Goal: Feedback & Contribution: Leave review/rating

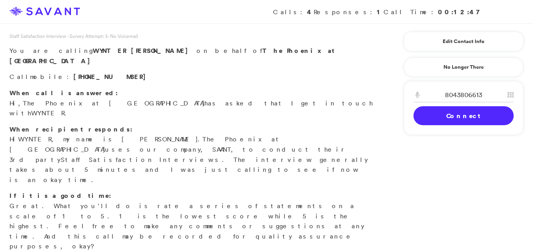
click at [469, 114] on link "Connect" at bounding box center [463, 115] width 100 height 19
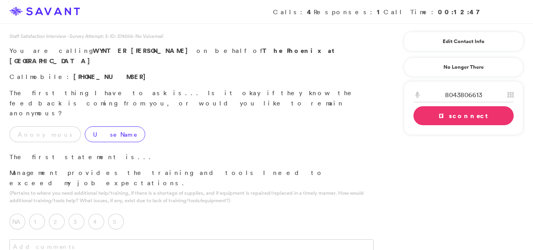
click at [85, 126] on label "Use Name" at bounding box center [115, 134] width 60 height 16
click at [116, 213] on label "5" at bounding box center [116, 221] width 16 height 16
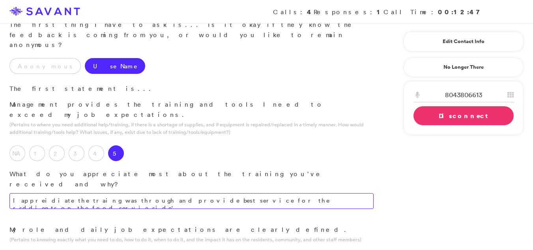
scroll to position [91, 0]
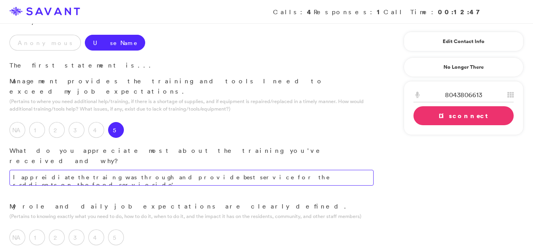
click at [294, 170] on textarea "I appreidiate the traing was through and provide best service for the rsddients…" at bounding box center [191, 178] width 364 height 16
type textarea "I appreciate the training was comprehensive and enabled me to provide the best …"
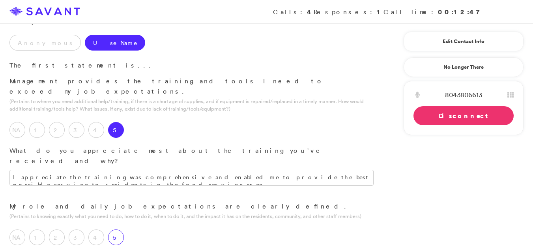
click at [118, 229] on label "5" at bounding box center [116, 237] width 16 height 16
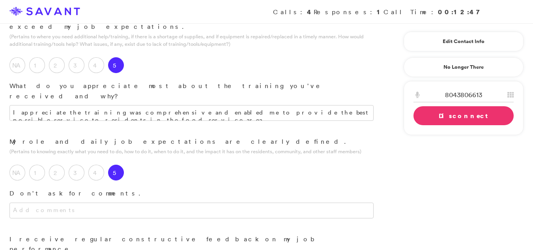
scroll to position [184, 0]
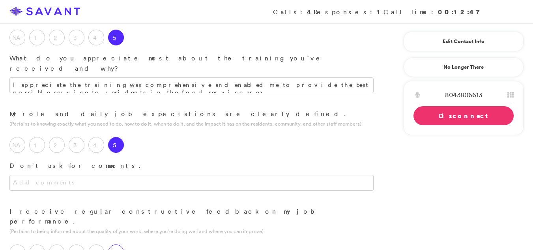
click at [118, 244] on label "5" at bounding box center [116, 252] width 16 height 16
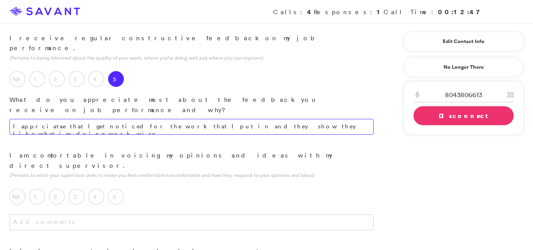
scroll to position [350, 0]
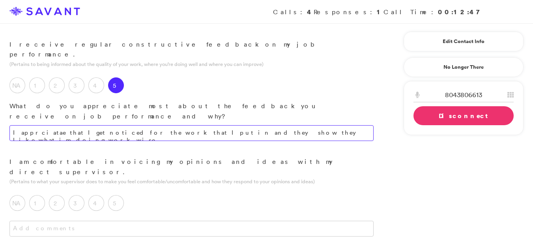
click at [310, 125] on textarea "I apprciatae that I get noticed for the work that I put in and they show they l…" at bounding box center [191, 133] width 364 height 16
type textarea "I appreciate being recognized for my efforts and that my supervisors express th…"
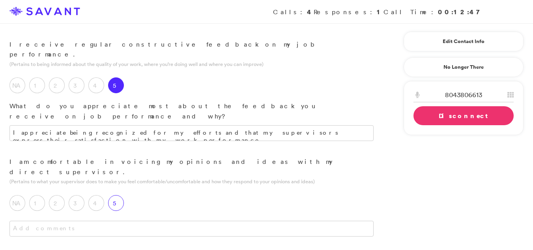
click at [121, 195] on label "5" at bounding box center [116, 203] width 16 height 16
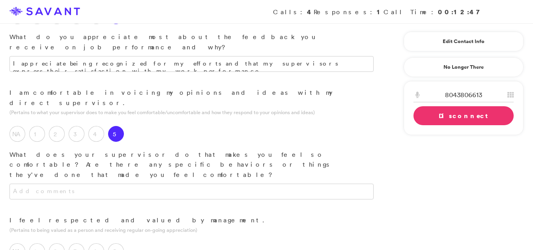
scroll to position [434, 0]
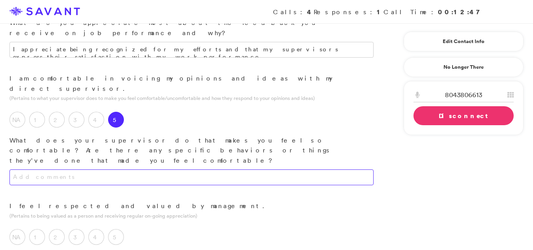
click at [263, 169] on textarea at bounding box center [191, 177] width 364 height 16
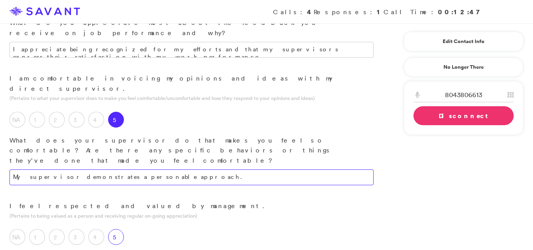
type textarea "My supervisor demonstrates a personable approach."
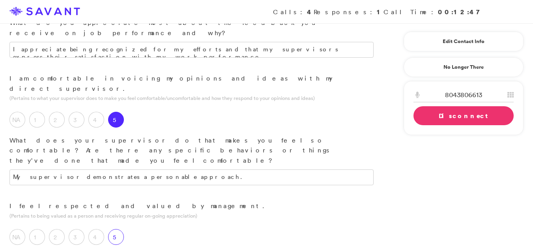
click at [118, 229] on label "5" at bounding box center [116, 237] width 16 height 16
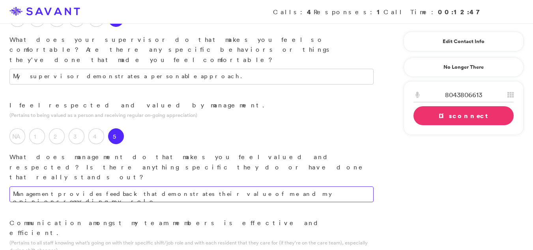
scroll to position [537, 0]
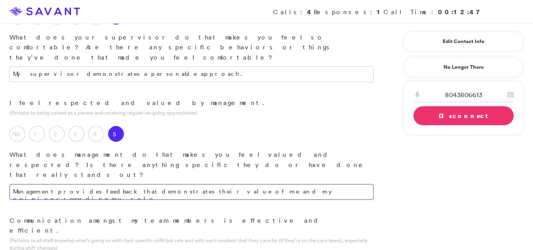
type textarea "Management provides feedback that demonstrates their value of me and my opinion…"
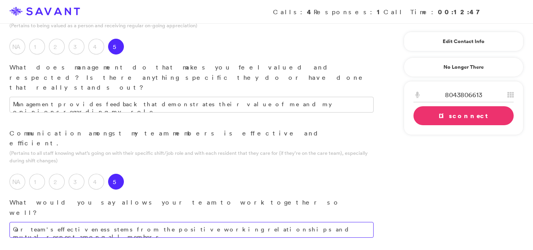
scroll to position [626, 0]
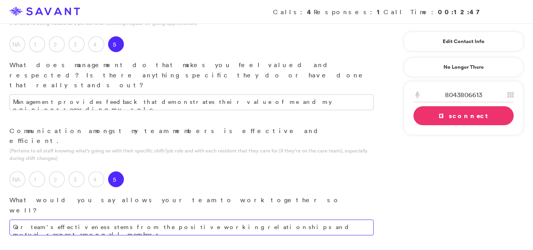
type textarea "Our team's effectiveness stems from the positive working relationships and mutu…"
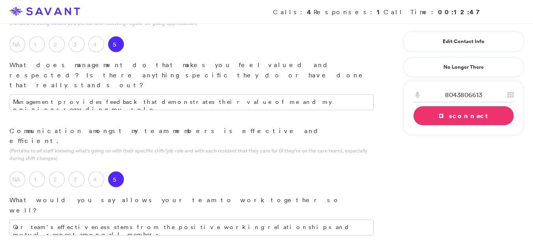
drag, startPoint x: 175, startPoint y: 199, endPoint x: 170, endPoint y: 201, distance: 6.5
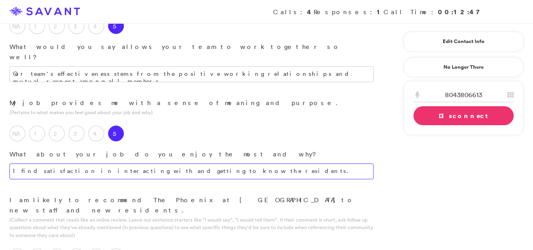
scroll to position [781, 0]
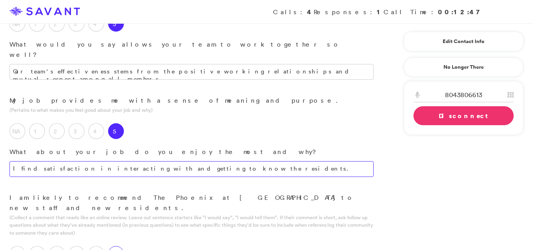
type textarea "I find satisfaction in interacting with and getting to know the residents."
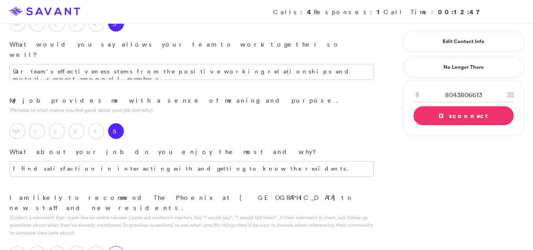
click at [113, 246] on label "5" at bounding box center [116, 254] width 16 height 16
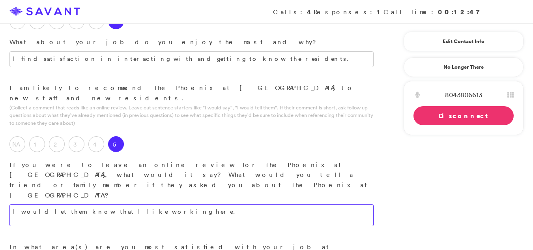
scroll to position [884, 0]
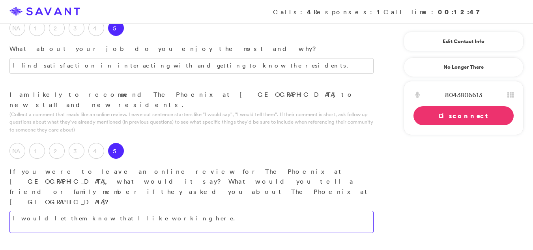
type textarea "I would let them know that I like working here."
type textarea "I appreciate the opportunity to connect with the residents and build relationsh…"
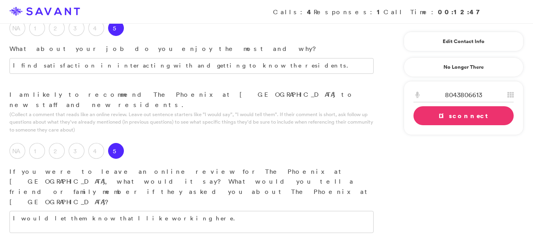
click at [436, 115] on link "Disconnect" at bounding box center [463, 115] width 100 height 19
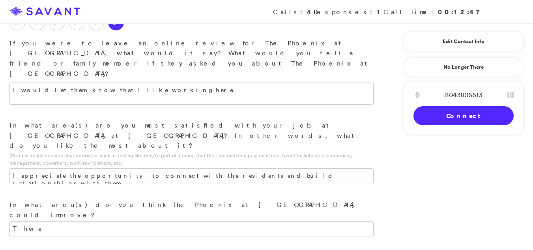
scroll to position [1032, 0]
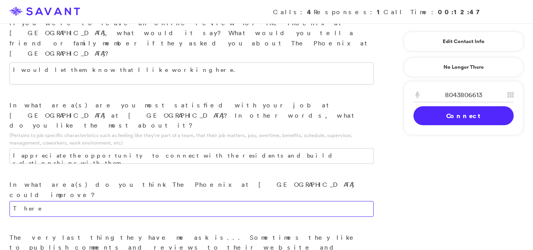
click at [73, 201] on textarea "There" at bounding box center [191, 209] width 364 height 16
click at [295, 201] on textarea "There is nothing that needs to be improved on at this point in time. Im happy w…" at bounding box center [191, 209] width 364 height 16
click at [304, 201] on textarea "There is nothing that needs to be improved on at this point in time. Im happy w…" at bounding box center [191, 209] width 364 height 16
drag, startPoint x: 302, startPoint y: 37, endPoint x: 281, endPoint y: 37, distance: 21.7
click at [281, 201] on textarea "There is nothing that needs to be improved on at this point in time. Im happy w…" at bounding box center [191, 209] width 364 height 16
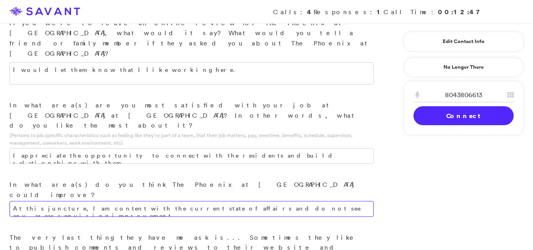
type textarea "At this juncture, I am content with the current state of affairs and do not see…"
